Goal: Information Seeking & Learning: Learn about a topic

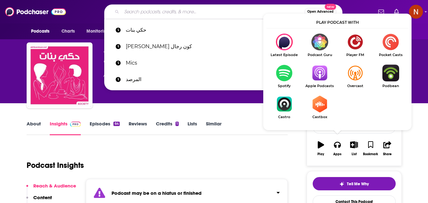
click at [232, 13] on input "Search podcasts, credits, & more..." at bounding box center [213, 12] width 183 height 10
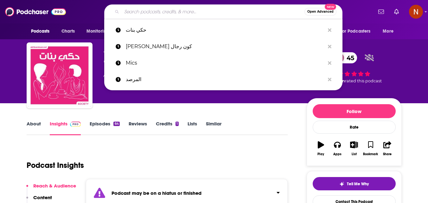
paste input "قصتها القصيرة"
type input "قصتها القصيرة"
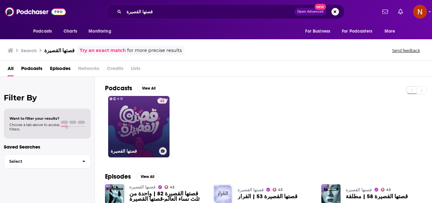
click at [141, 136] on link "43 قصتها القصيرة" at bounding box center [138, 126] width 61 height 61
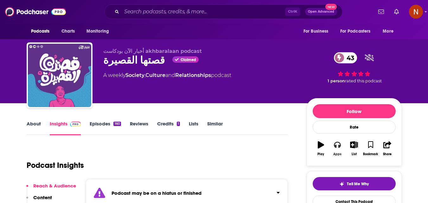
click at [335, 148] on icon "button" at bounding box center [337, 145] width 7 height 6
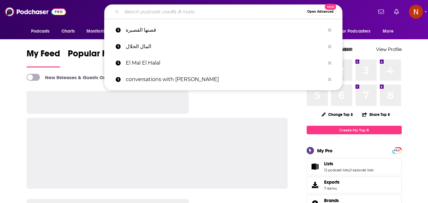
click at [253, 14] on input "Search podcasts, credits, & more..." at bounding box center [213, 12] width 183 height 10
paste input "PaperSamwich ساندوتش ورقي"
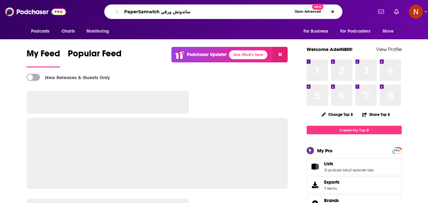
type input "PaperSamwich ساندوتش ورقي"
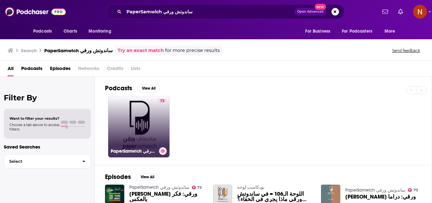
click at [130, 121] on link "73 PaperSamwich ساندوتش ورقي" at bounding box center [138, 126] width 61 height 61
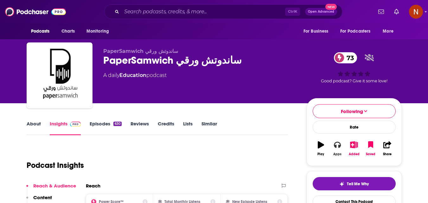
click at [336, 148] on icon "button" at bounding box center [337, 144] width 7 height 7
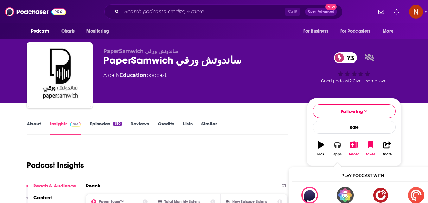
click at [336, 144] on icon "button" at bounding box center [337, 144] width 7 height 7
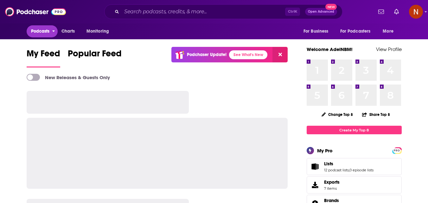
click at [39, 31] on span "Podcasts" at bounding box center [40, 31] width 19 height 9
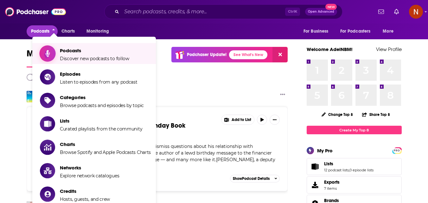
click at [82, 58] on span "Discover new podcasts to follow" at bounding box center [94, 59] width 69 height 6
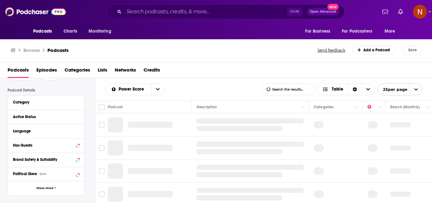
scroll to position [32, 0]
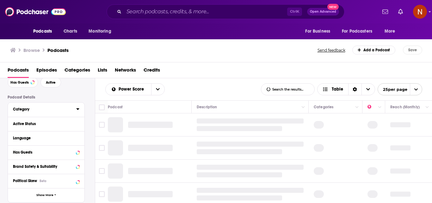
click at [43, 111] on div "Category" at bounding box center [42, 109] width 59 height 4
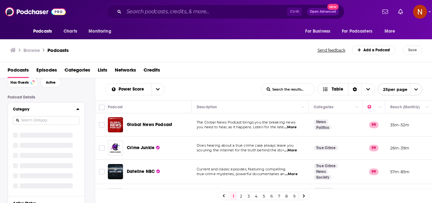
click at [41, 122] on input at bounding box center [46, 120] width 66 height 9
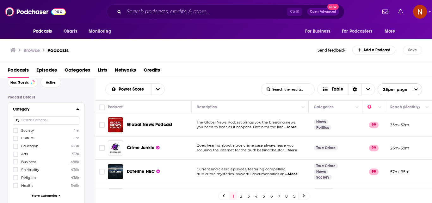
click at [37, 121] on input at bounding box center [46, 120] width 66 height 9
click at [34, 123] on input at bounding box center [46, 120] width 66 height 9
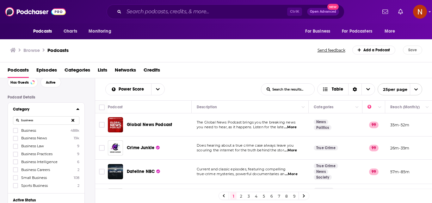
type input "business"
click at [27, 129] on span "Business" at bounding box center [28, 130] width 15 height 4
click at [16, 132] on input "multiSelectOption-business-0" at bounding box center [16, 132] width 0 height 0
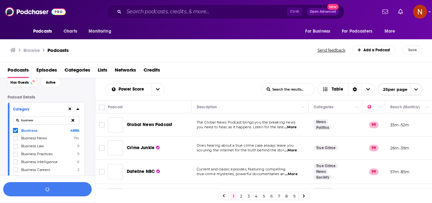
scroll to position [47, 0]
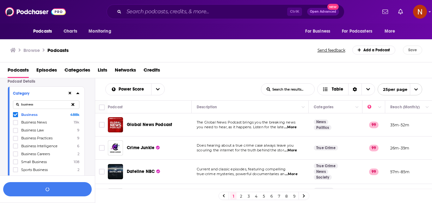
click at [74, 105] on icon at bounding box center [73, 104] width 3 height 3
click at [62, 105] on input at bounding box center [46, 104] width 66 height 9
click at [16, 115] on icon at bounding box center [16, 115] width 4 height 4
drag, startPoint x: 37, startPoint y: 107, endPoint x: 20, endPoint y: 105, distance: 16.9
click at [20, 105] on input "health" at bounding box center [46, 104] width 66 height 9
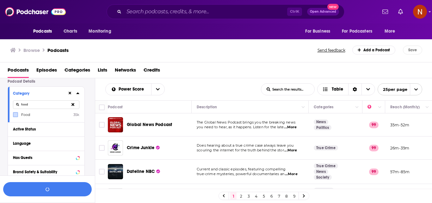
type input "food"
click at [15, 116] on label at bounding box center [15, 114] width 5 height 5
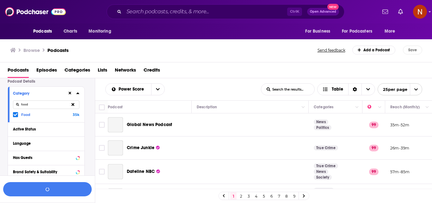
click at [14, 116] on icon at bounding box center [16, 115] width 4 height 4
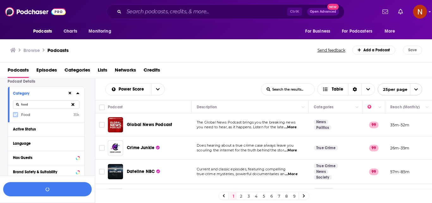
click at [16, 116] on icon at bounding box center [16, 115] width 4 height 4
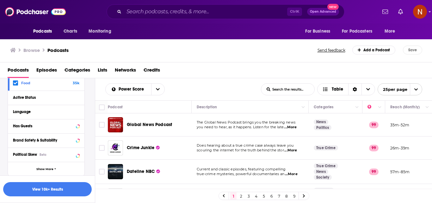
scroll to position [91, 0]
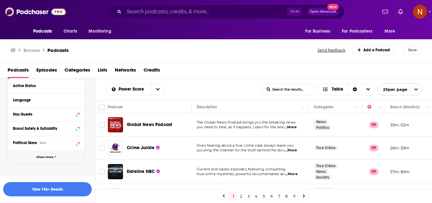
click at [49, 155] on span "Show More" at bounding box center [44, 156] width 17 height 3
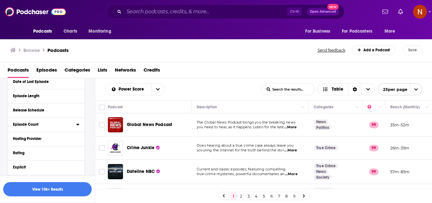
scroll to position [206, 0]
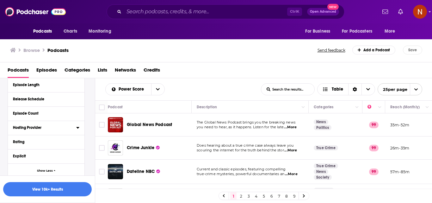
click at [37, 126] on div "Hosting Provider" at bounding box center [42, 127] width 59 height 4
click at [25, 156] on span "Spreaker" at bounding box center [29, 156] width 16 height 4
click at [16, 159] on input "multiSelectOption-Spreaker-1" at bounding box center [16, 159] width 0 height 0
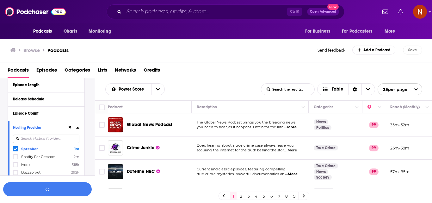
scroll to position [237, 0]
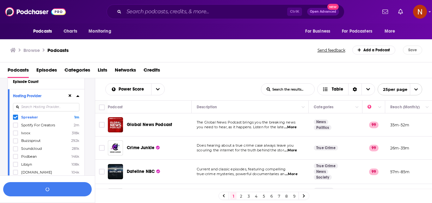
click at [30, 157] on span "Podbean" at bounding box center [29, 156] width 16 height 4
click at [16, 158] on input "multiSelectOption-Podbean-5" at bounding box center [16, 158] width 0 height 0
click at [24, 165] on span "Libsyn" at bounding box center [26, 164] width 11 height 4
click at [16, 166] on input "multiSelectOption-Libsyn-6" at bounding box center [16, 166] width 0 height 0
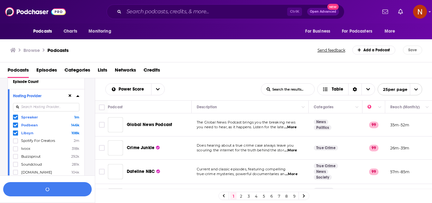
click at [45, 106] on input at bounding box center [46, 107] width 66 height 9
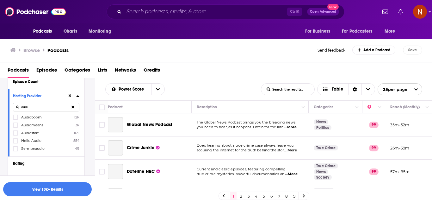
type input "audi"
click at [30, 117] on span "Audioboom" at bounding box center [31, 117] width 21 height 4
click at [16, 119] on input "multiSelectOption-Audioboom-0" at bounding box center [16, 119] width 0 height 0
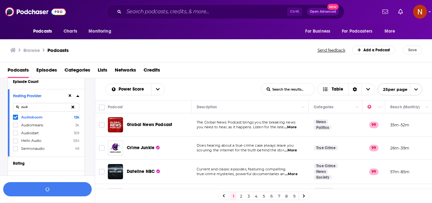
click at [73, 107] on icon at bounding box center [73, 107] width 3 height 3
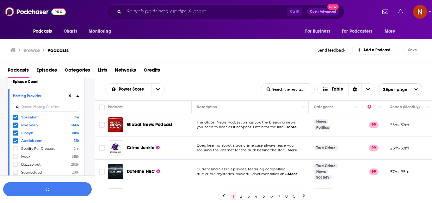
click at [55, 108] on input at bounding box center [46, 107] width 66 height 9
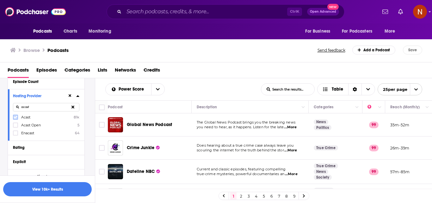
type input "acast"
click at [16, 118] on icon at bounding box center [16, 117] width 4 height 4
click at [50, 186] on button "View 10k+ Results" at bounding box center [47, 189] width 89 height 14
